Goal: Transaction & Acquisition: Obtain resource

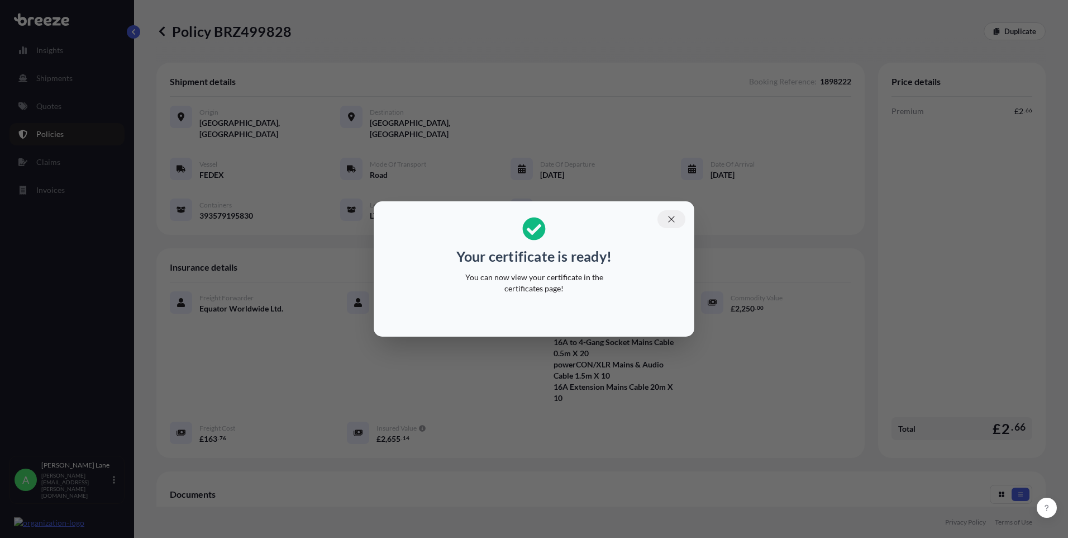
click at [669, 227] on button "button" at bounding box center [672, 219] width 28 height 18
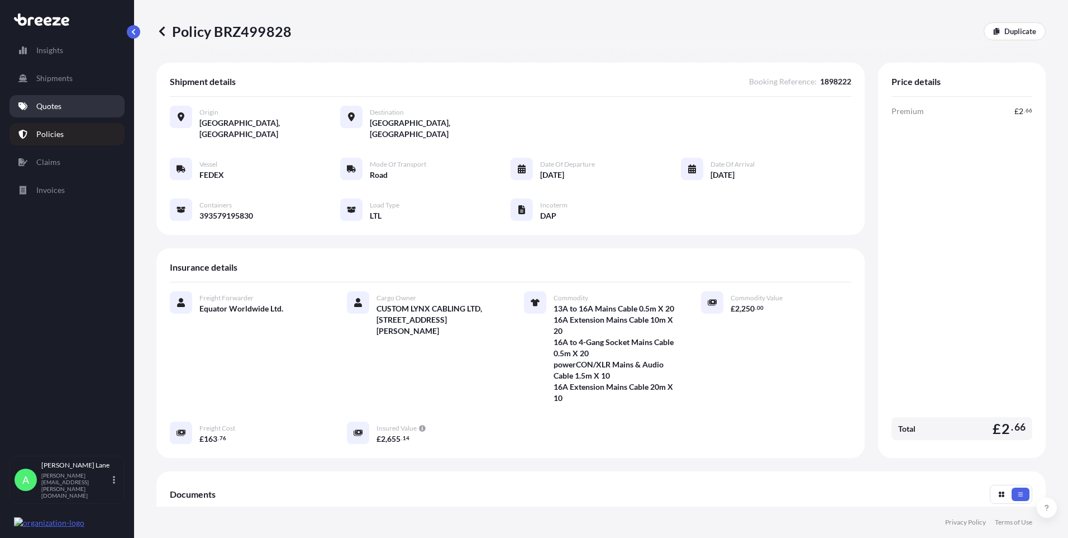
click at [25, 104] on icon at bounding box center [22, 106] width 9 height 9
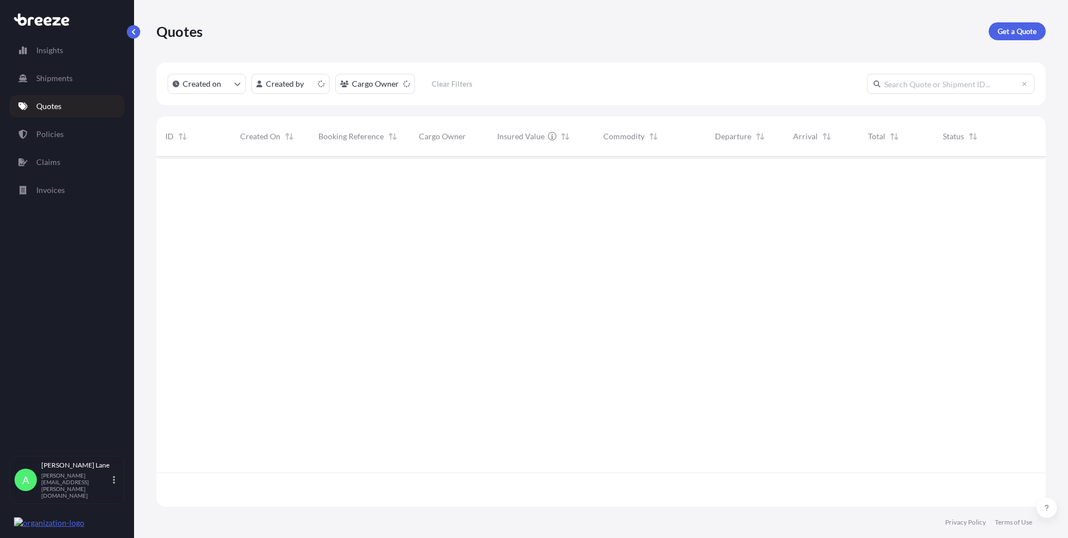
scroll to position [348, 881]
click at [1009, 31] on p "Get a Quote" at bounding box center [1017, 31] width 39 height 11
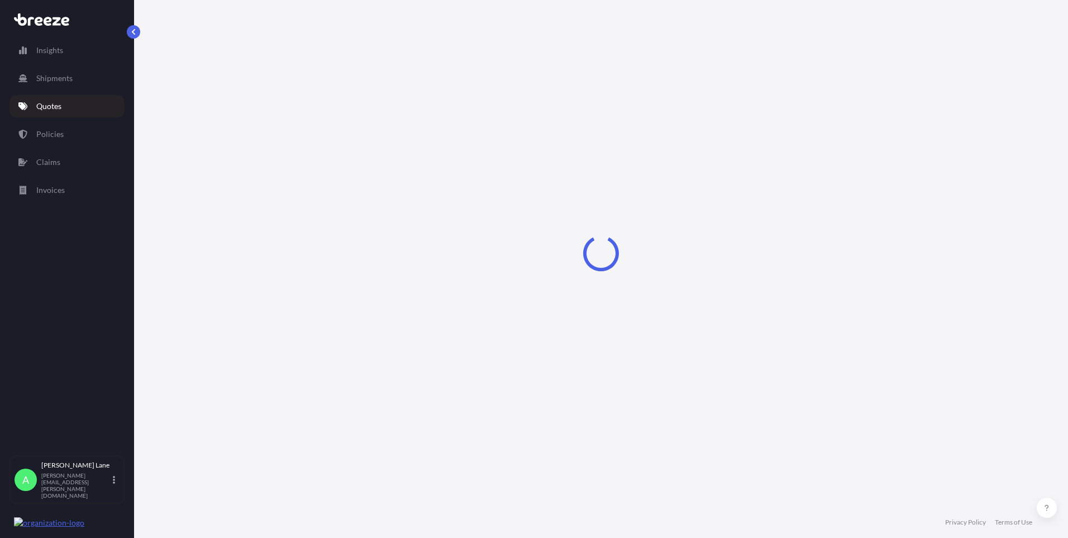
select select "Road"
select select "1"
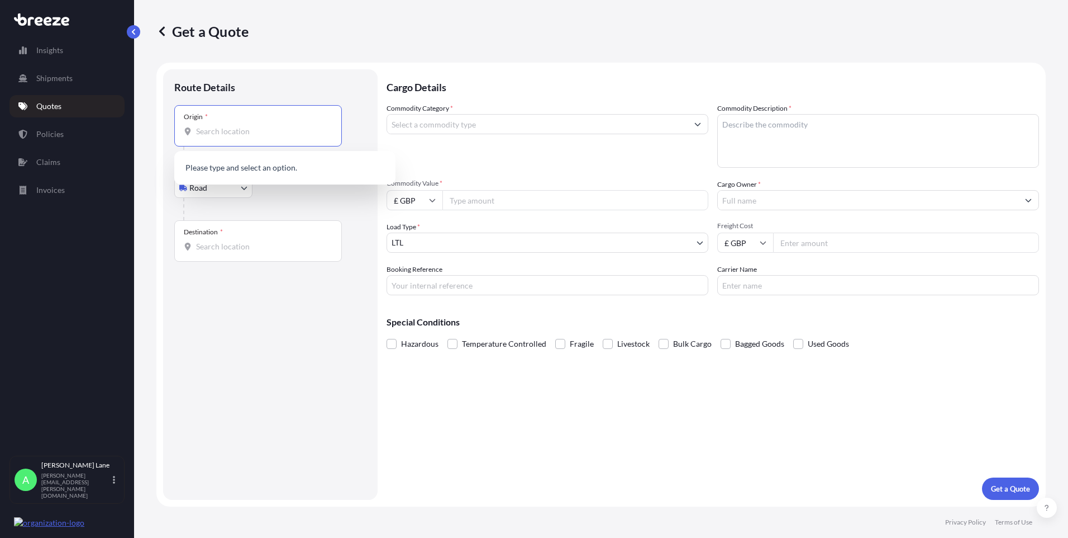
click at [243, 131] on input "Origin *" at bounding box center [262, 131] width 132 height 11
click at [248, 161] on div "Hoddesdon EN11 0JX , [GEOGRAPHIC_DATA]" at bounding box center [285, 168] width 212 height 27
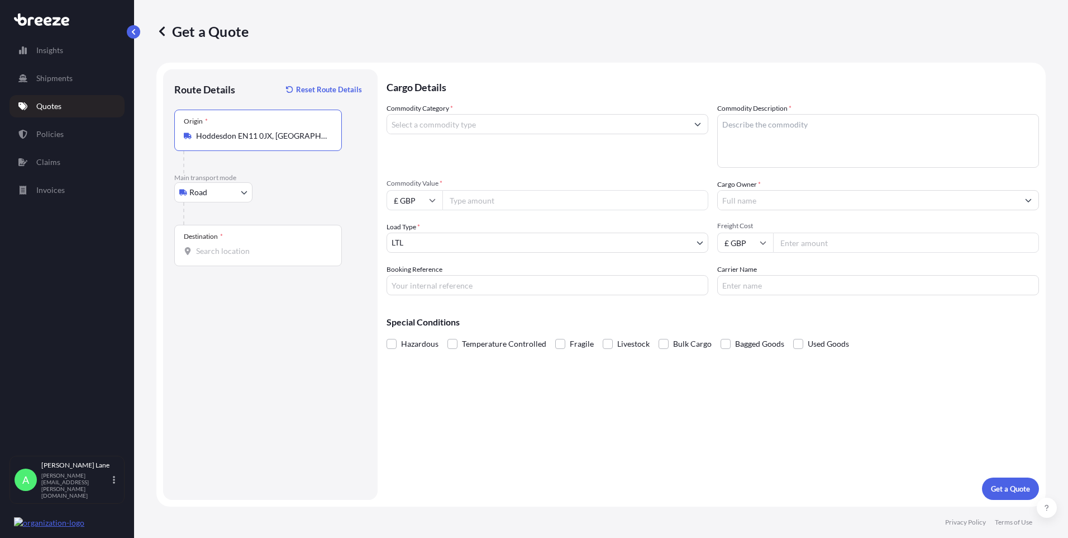
type input "Hoddesdon EN11 0JX, [GEOGRAPHIC_DATA]"
click at [248, 244] on div "Destination *" at bounding box center [258, 245] width 168 height 41
click at [248, 245] on input "Destination *" at bounding box center [262, 250] width 132 height 11
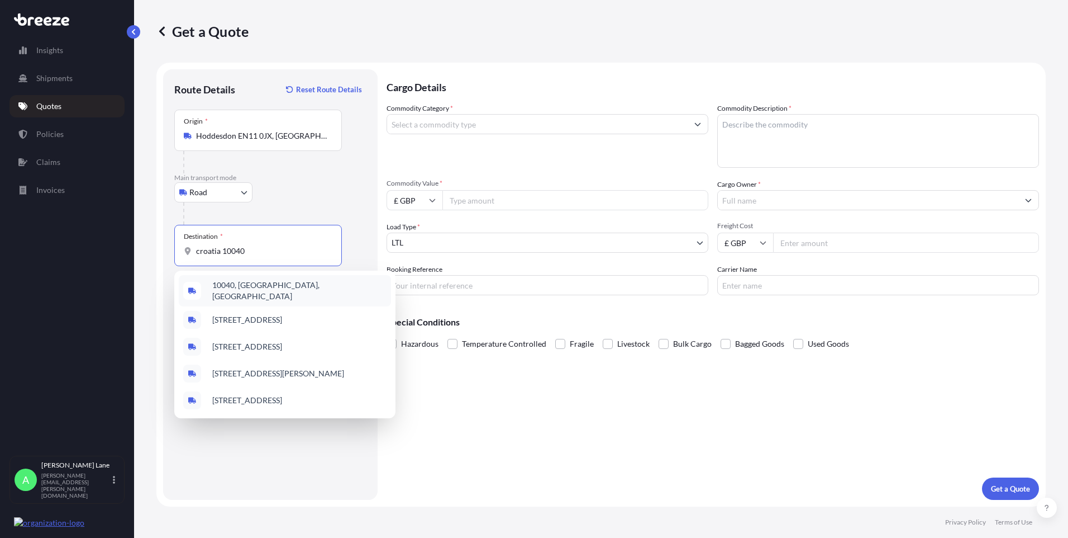
click at [258, 286] on span "10040, [GEOGRAPHIC_DATA], [GEOGRAPHIC_DATA]" at bounding box center [299, 290] width 174 height 22
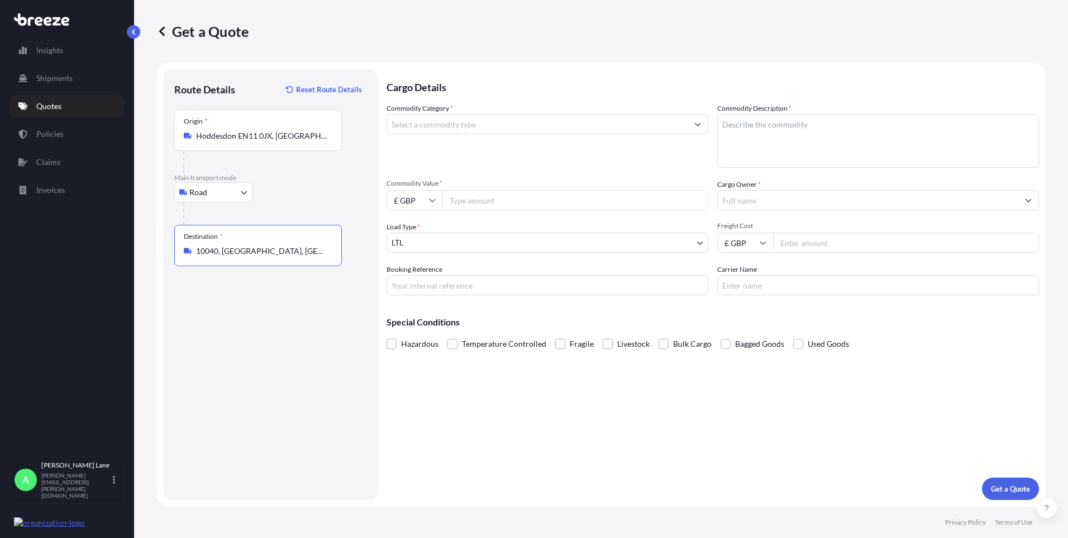
type input "10040, [GEOGRAPHIC_DATA], [GEOGRAPHIC_DATA]"
click at [450, 129] on input "Commodity Category *" at bounding box center [537, 124] width 301 height 20
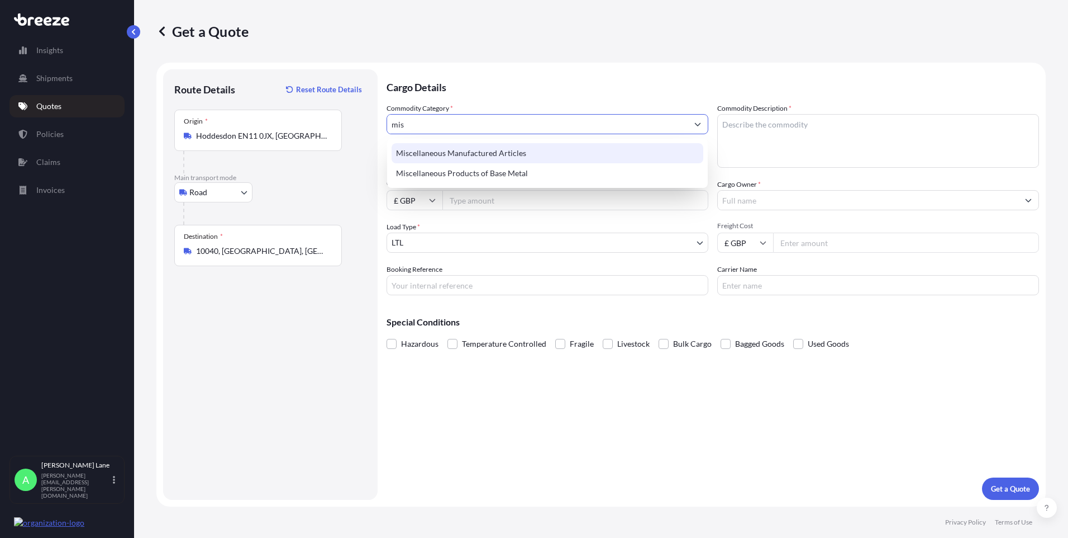
click at [456, 151] on div "Miscellaneous Manufactured Articles" at bounding box center [548, 153] width 312 height 20
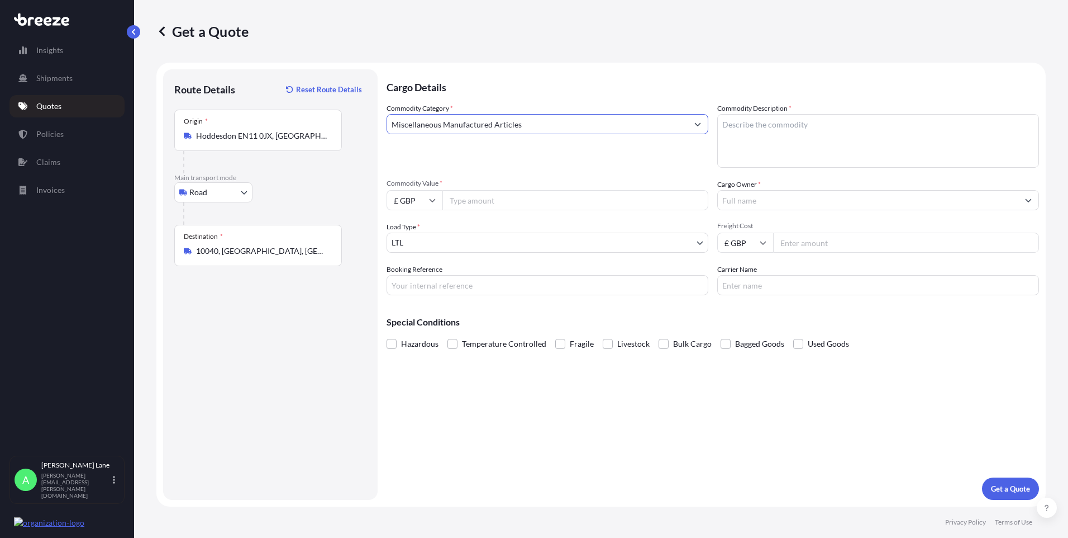
type input "Miscellaneous Manufactured Articles"
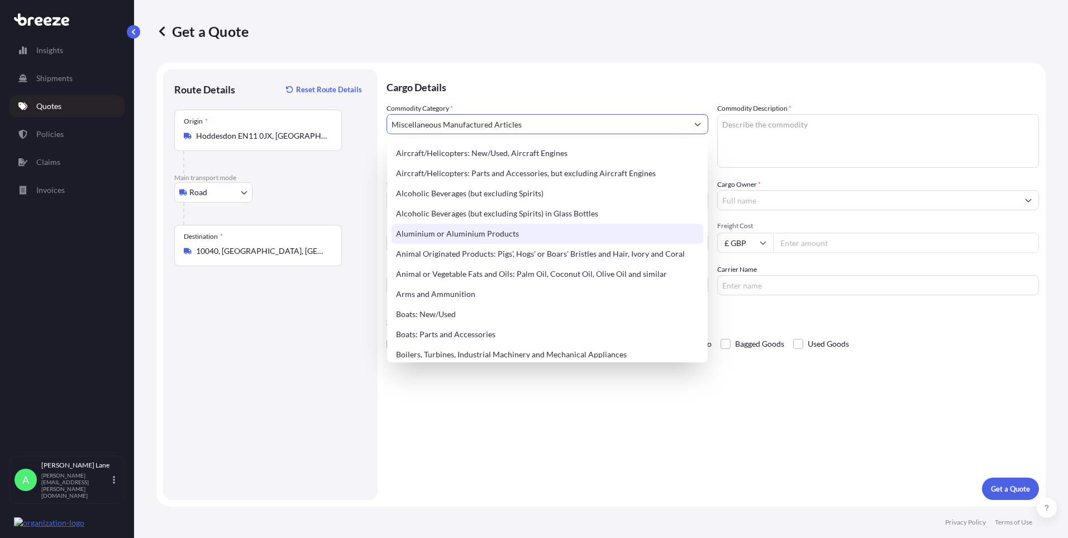
drag, startPoint x: 427, startPoint y: 449, endPoint x: 460, endPoint y: 224, distance: 227.6
click at [427, 447] on div "Cargo Details Commodity Category * Miscellaneous Manufactured Articles Commodit…" at bounding box center [713, 284] width 653 height 430
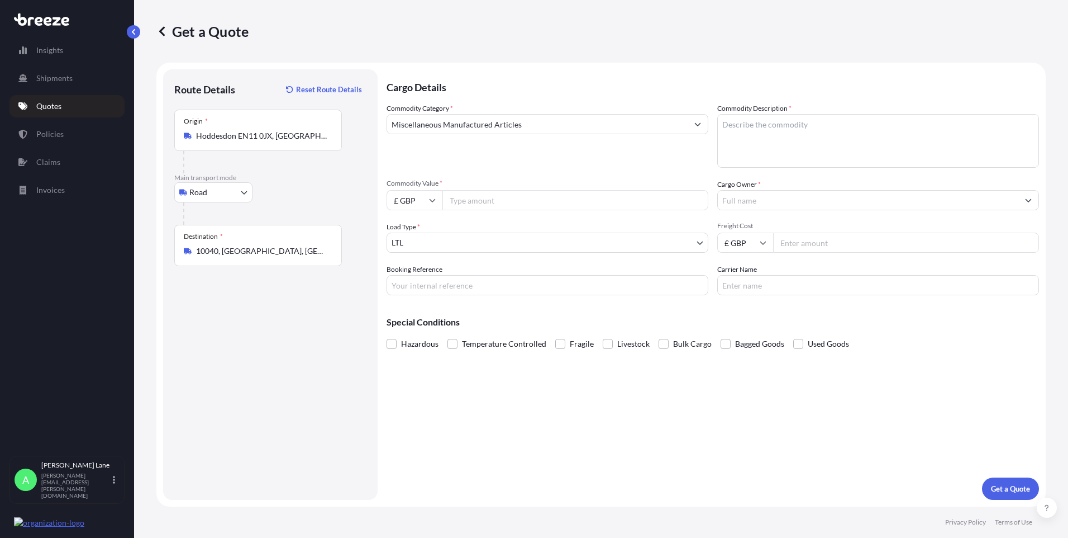
click at [462, 198] on input "Commodity Value *" at bounding box center [576, 200] width 266 height 20
paste input "11109.92"
type input "11109.92"
click at [432, 280] on input "Booking Reference" at bounding box center [548, 285] width 322 height 20
paste input "1898248"
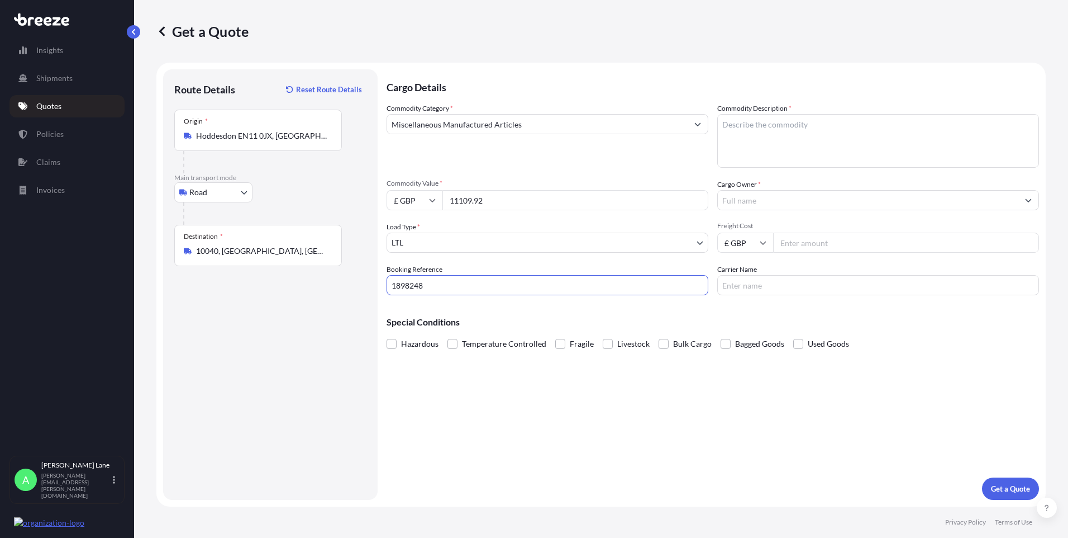
type input "1898248"
click at [767, 150] on textarea "Commodity Description *" at bounding box center [878, 141] width 322 height 54
paste textarea "DARTS AND ACCESSORIES"
type textarea "DARTS AND ACCESSORIES"
click at [786, 199] on input "Cargo Owner *" at bounding box center [868, 200] width 301 height 20
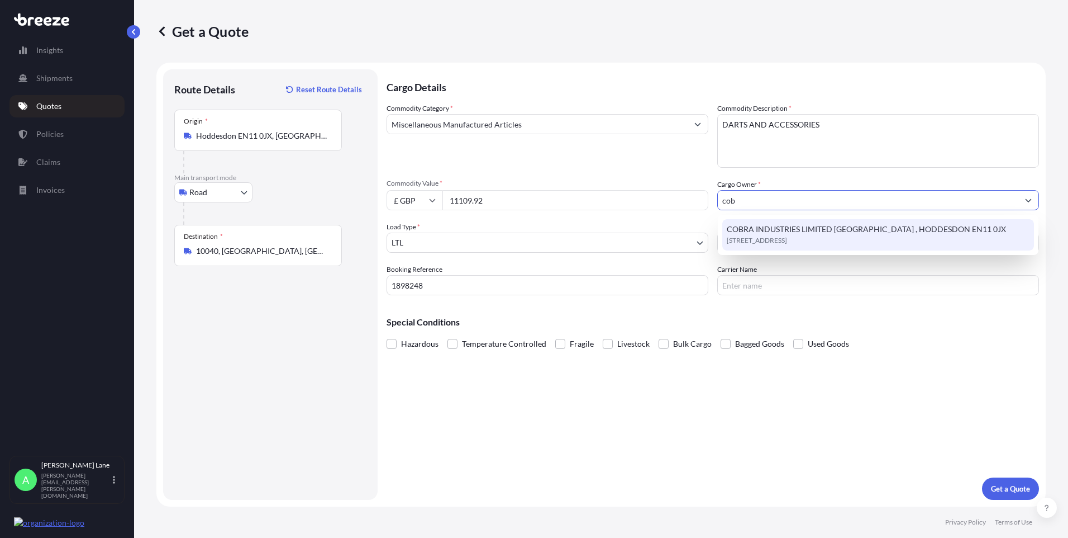
click at [754, 237] on span "[STREET_ADDRESS]" at bounding box center [757, 240] width 60 height 11
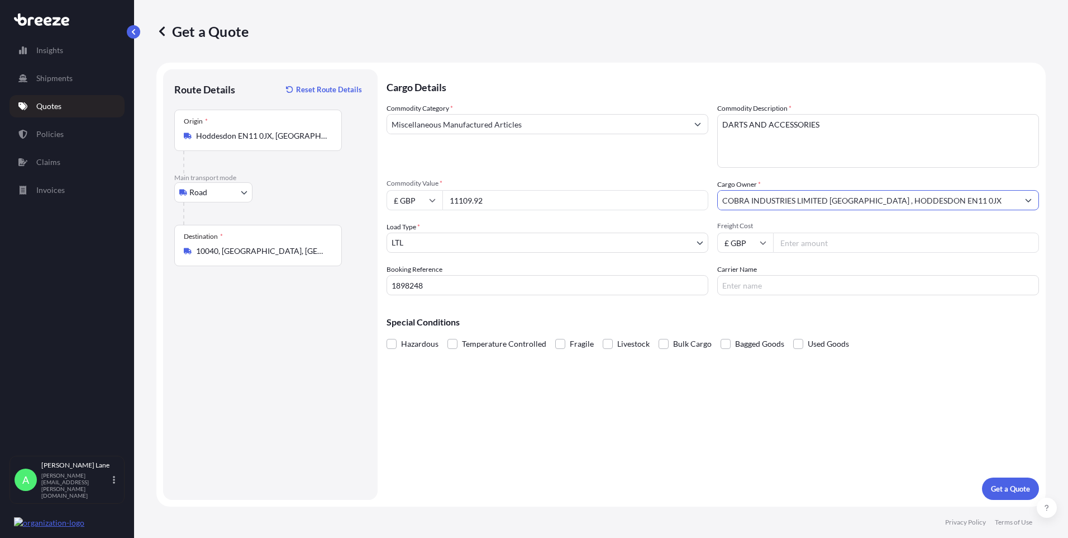
type input "COBRA INDUSTRIES LIMITED [GEOGRAPHIC_DATA] , HODDESDON EN11 0JX"
click at [820, 246] on input "Freight Cost" at bounding box center [906, 242] width 266 height 20
type input "89.75"
click at [818, 283] on input "Carrier Name" at bounding box center [878, 285] width 322 height 20
type input "fedex"
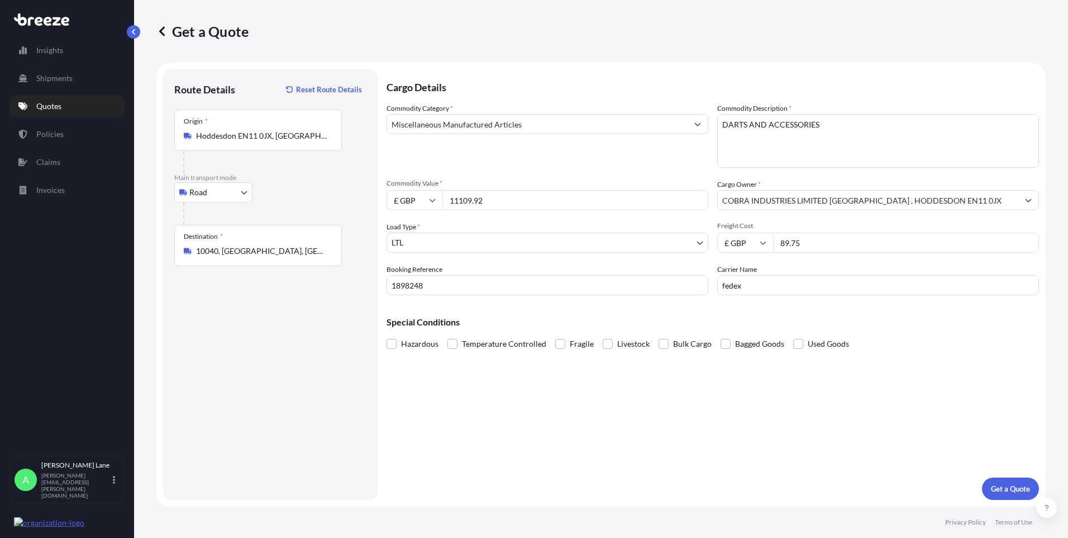
click at [627, 406] on div "Cargo Details Commodity Category * Miscellaneous Manufactured Articles Commodit…" at bounding box center [713, 284] width 653 height 430
click at [1019, 487] on p "Get a Quote" at bounding box center [1010, 488] width 39 height 11
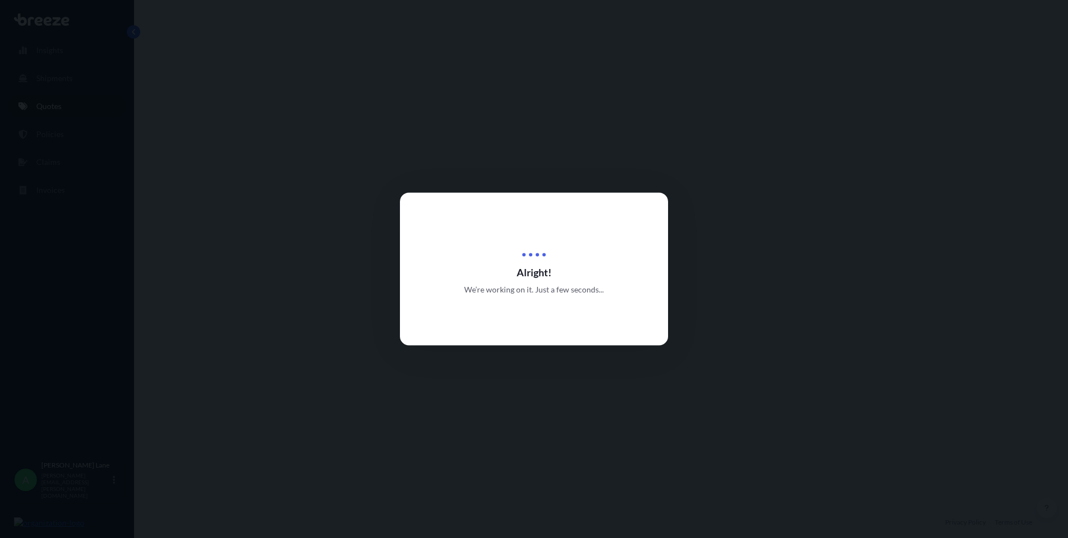
select select "Road"
select select "1"
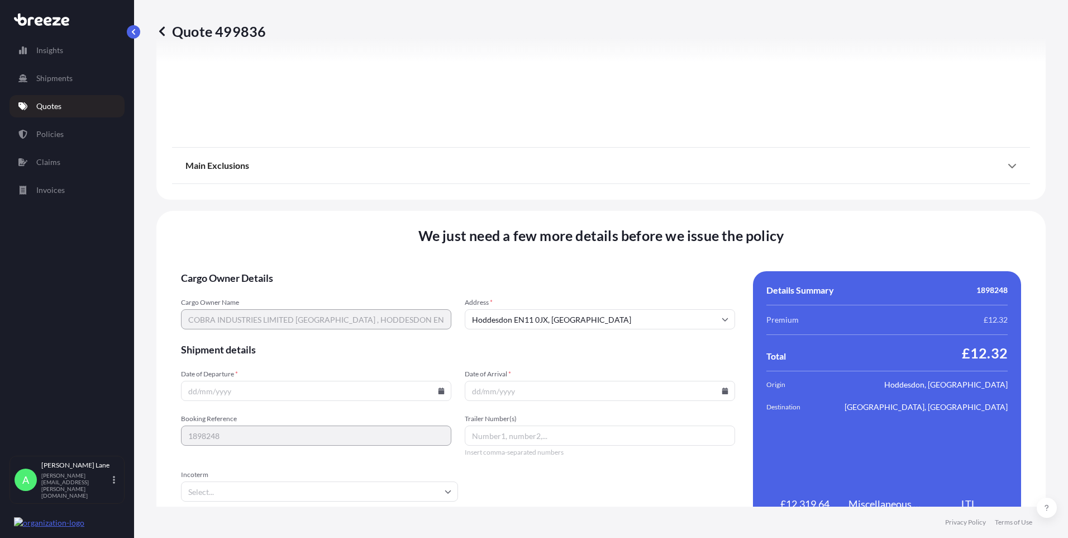
scroll to position [1236, 0]
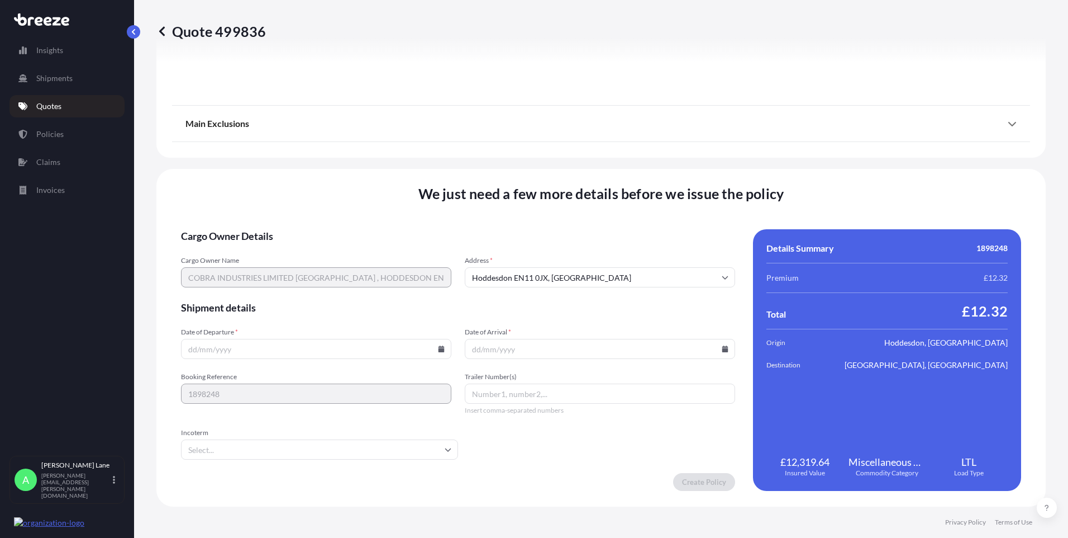
click at [437, 352] on input "Date of Departure *" at bounding box center [316, 349] width 270 height 20
click at [440, 349] on icon at bounding box center [442, 348] width 6 height 7
click at [317, 269] on button "25" at bounding box center [315, 270] width 18 height 18
type input "[DATE]"
click at [275, 451] on input "Incoterm" at bounding box center [319, 449] width 277 height 20
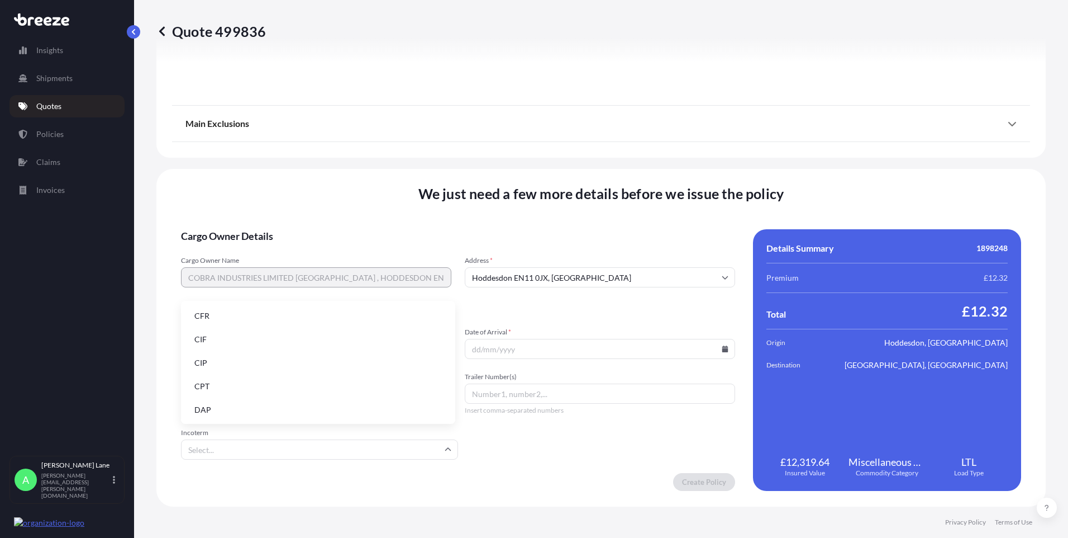
drag, startPoint x: 261, startPoint y: 410, endPoint x: 370, endPoint y: 403, distance: 108.6
click at [262, 408] on li "DAP" at bounding box center [317, 409] width 265 height 21
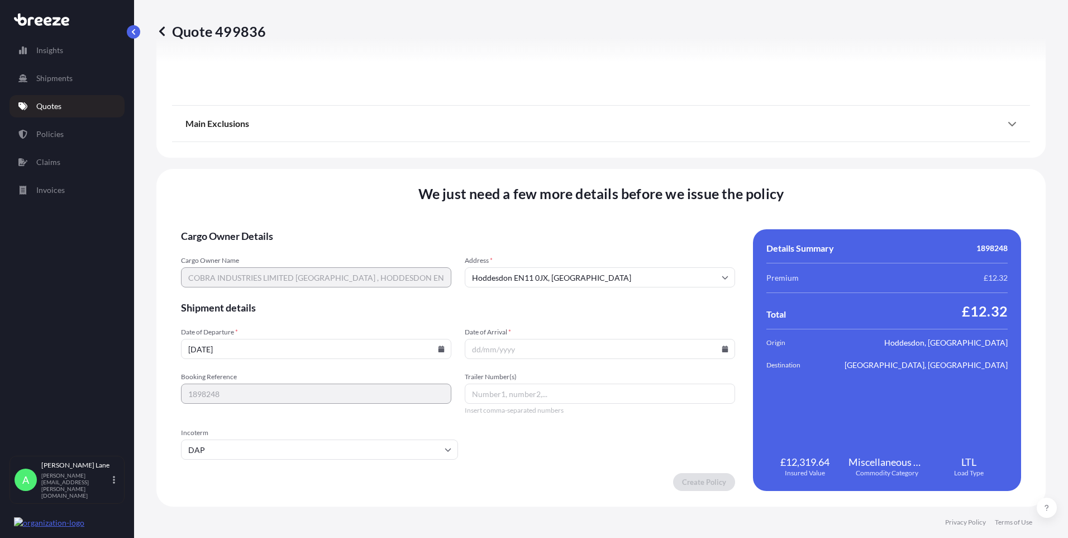
paste input "884659477082"
type input "884659477082"
click at [720, 345] on input "Date of Arrival *" at bounding box center [600, 349] width 270 height 20
click at [722, 346] on icon at bounding box center [725, 348] width 6 height 7
click at [674, 167] on button at bounding box center [672, 160] width 18 height 18
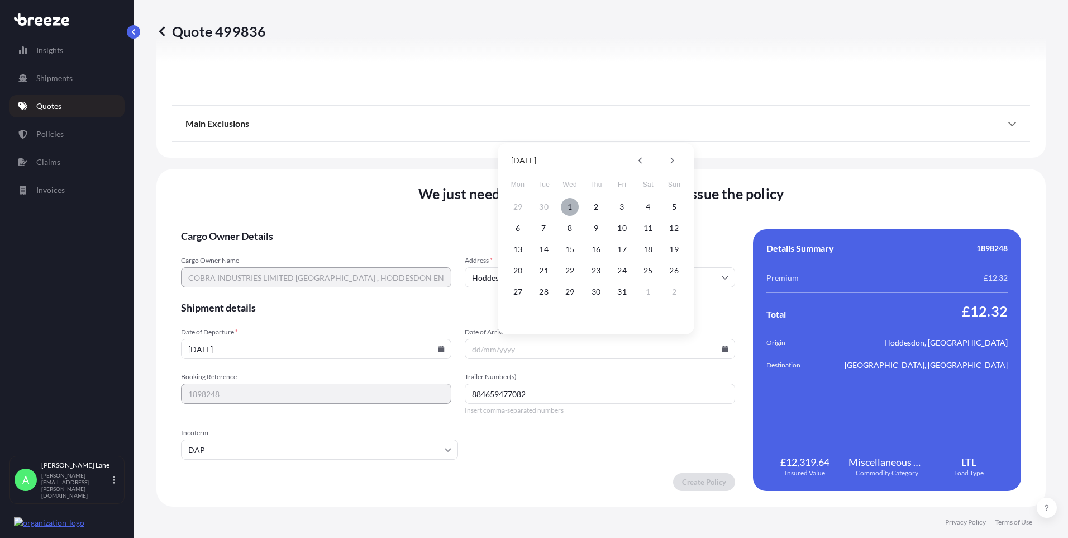
click at [571, 207] on button "1" at bounding box center [570, 207] width 18 height 18
type input "[DATE]"
